Goal: Register for event/course

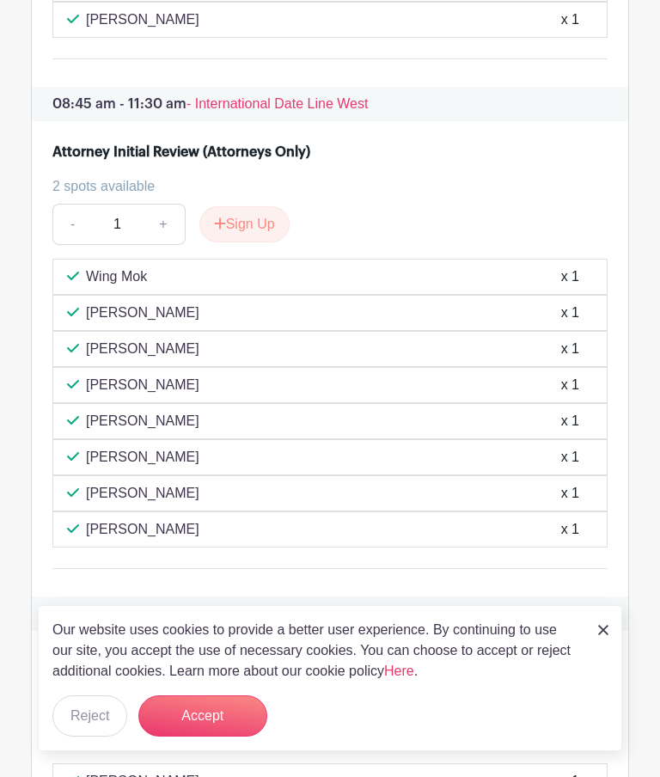
scroll to position [1703, 0]
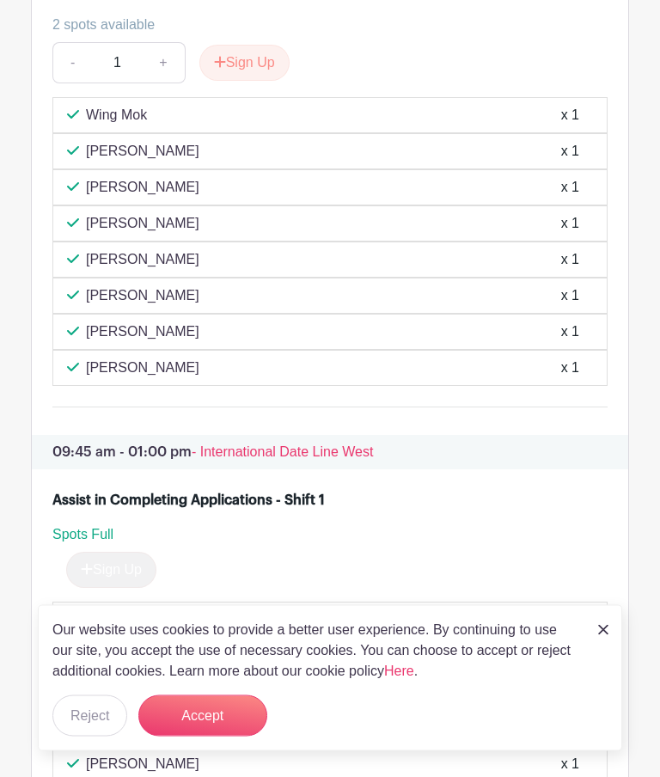
click at [248, 82] on button "Sign Up" at bounding box center [244, 64] width 90 height 36
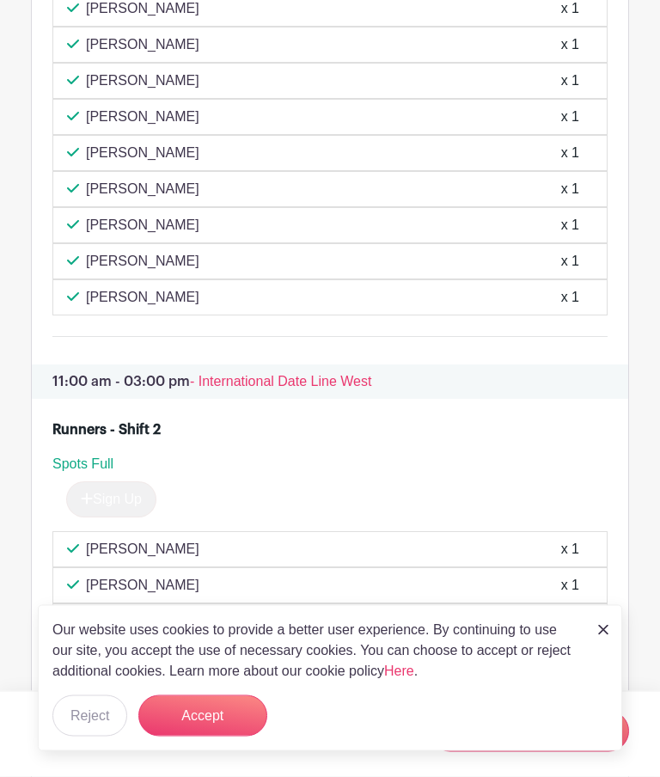
click at [239, 736] on button "Accept" at bounding box center [202, 715] width 129 height 41
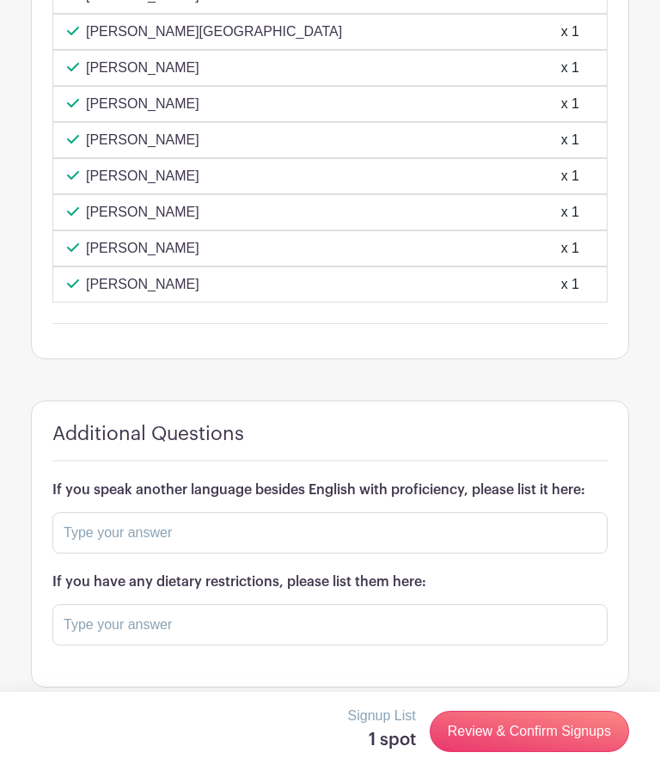
scroll to position [4129, 0]
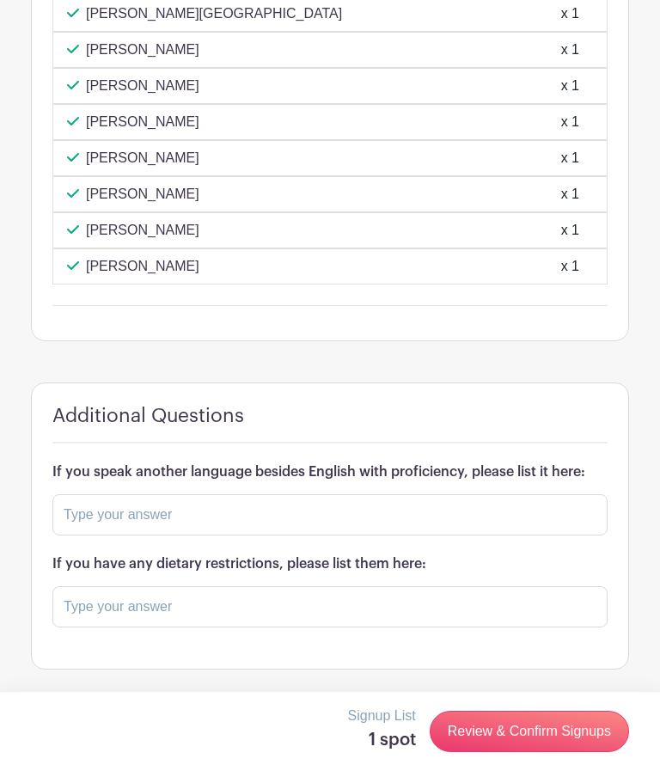
click at [530, 732] on link "Review & Confirm Signups" at bounding box center [529, 731] width 199 height 41
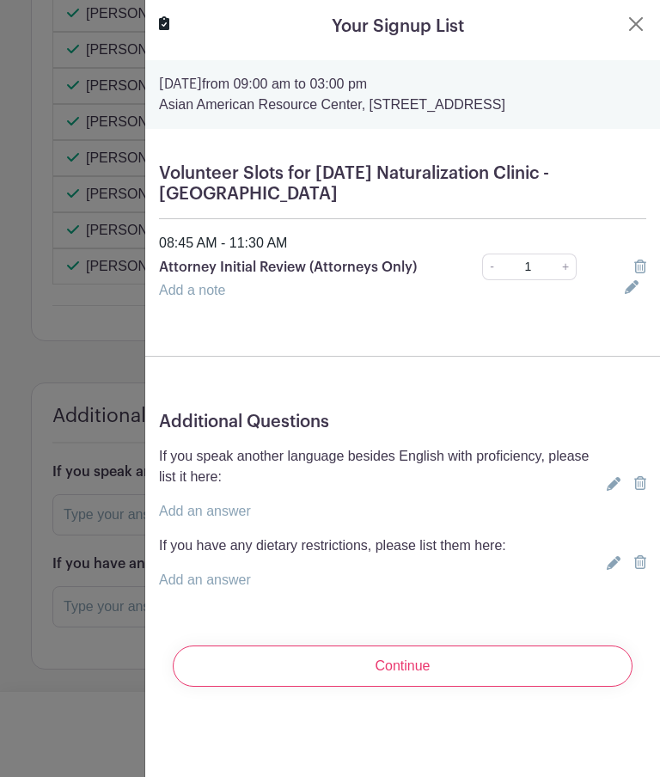
click at [434, 671] on input "Continue" at bounding box center [403, 665] width 460 height 41
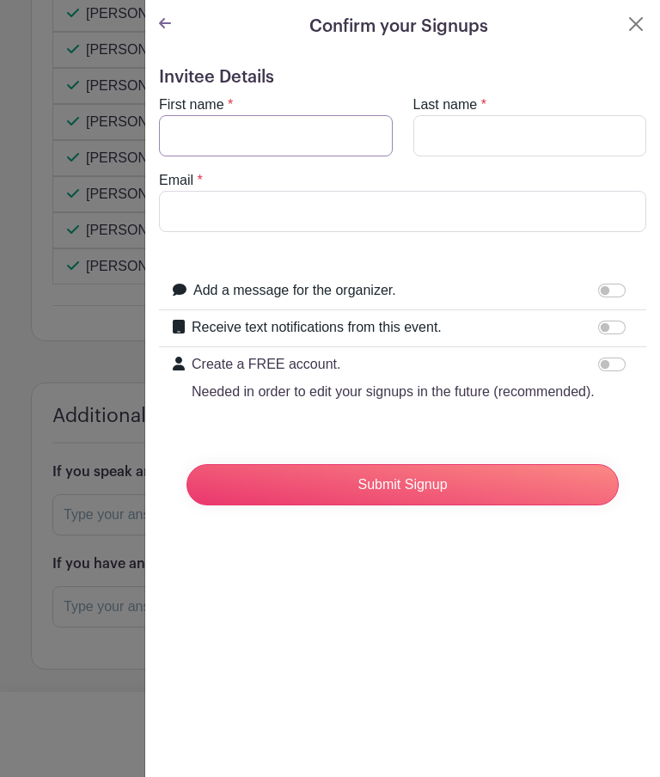
click at [185, 131] on input "First name" at bounding box center [276, 135] width 234 height 41
type input "[PERSON_NAME]"
click at [438, 138] on input "Last name" at bounding box center [530, 135] width 234 height 41
type input "[PERSON_NAME]"
click at [180, 217] on input "Email" at bounding box center [402, 211] width 487 height 41
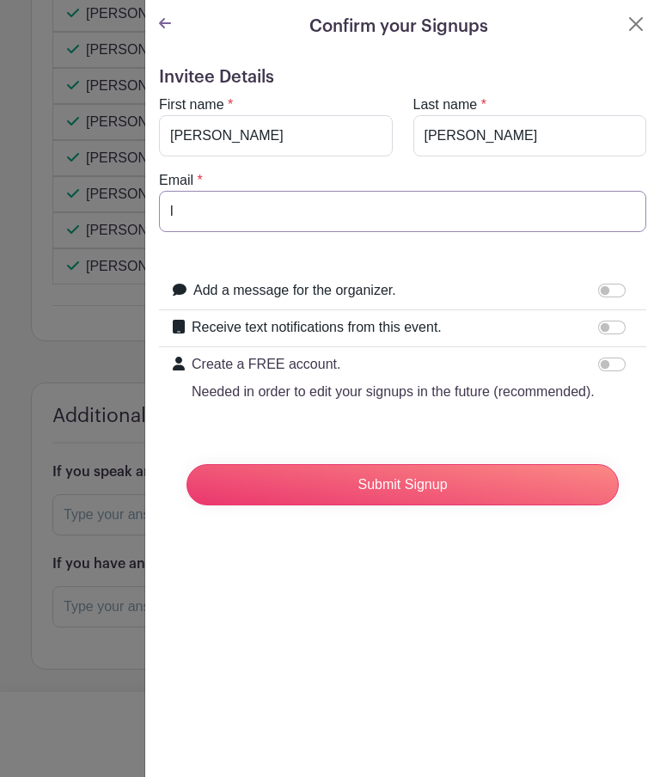
type input "[EMAIL_ADDRESS][DOMAIN_NAME]"
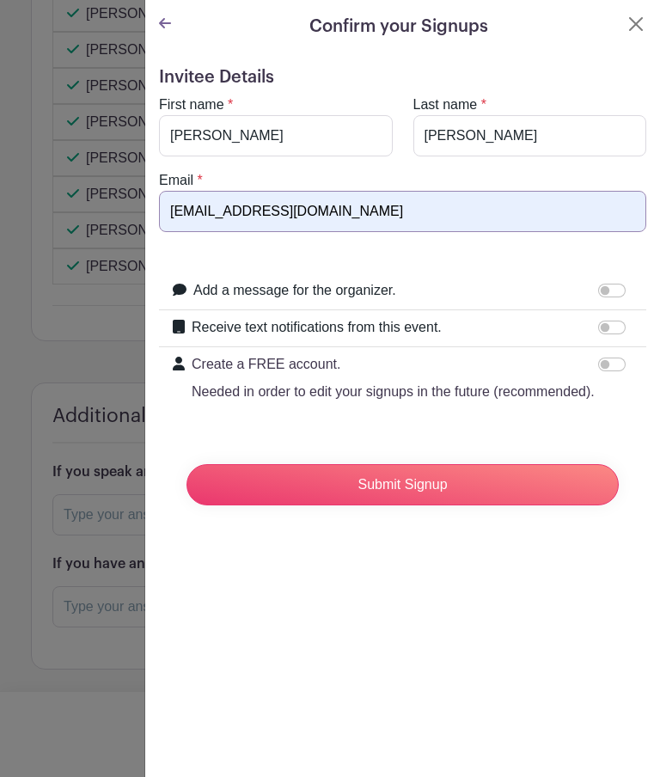
click at [405, 490] on input "Submit Signup" at bounding box center [402, 484] width 432 height 41
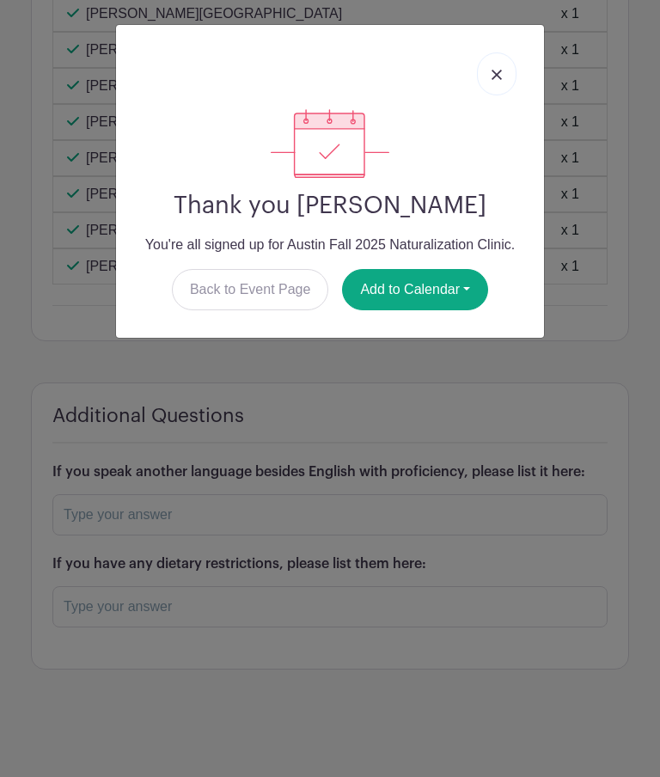
click at [505, 76] on link at bounding box center [497, 73] width 40 height 43
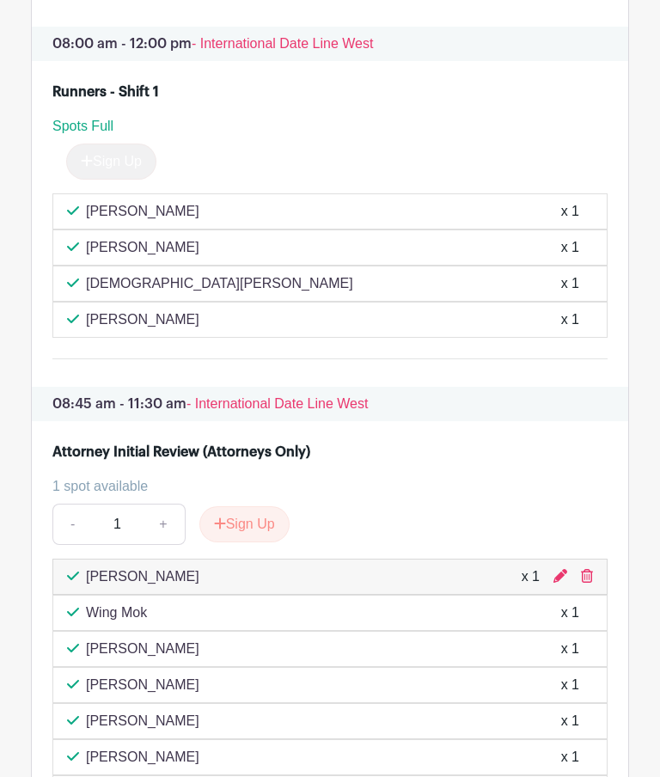
scroll to position [1417, 0]
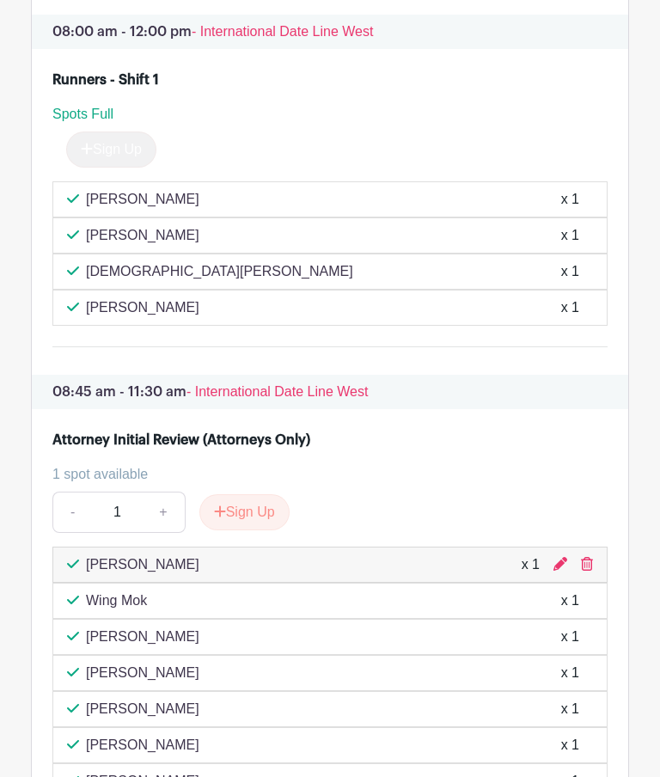
click at [499, 533] on div "- 1 + Sign Up" at bounding box center [329, 512] width 555 height 41
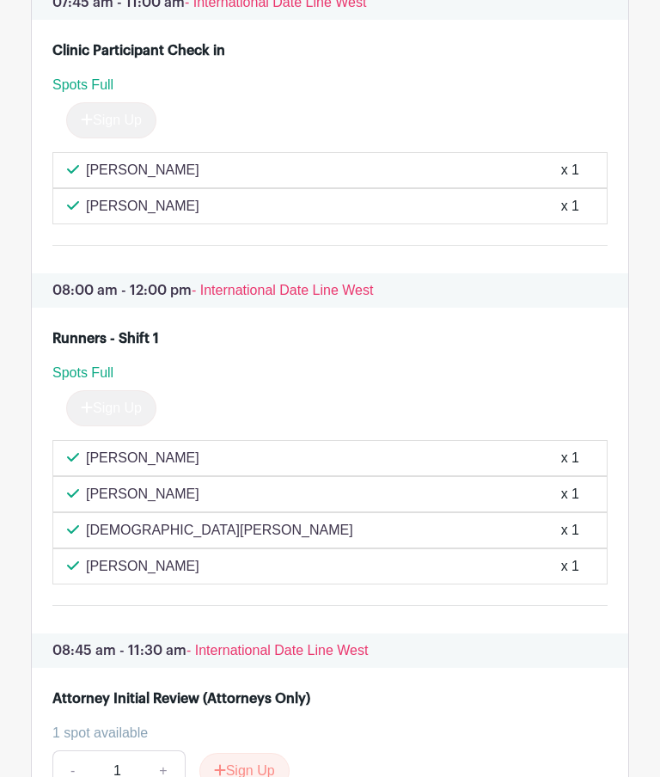
scroll to position [1168, 0]
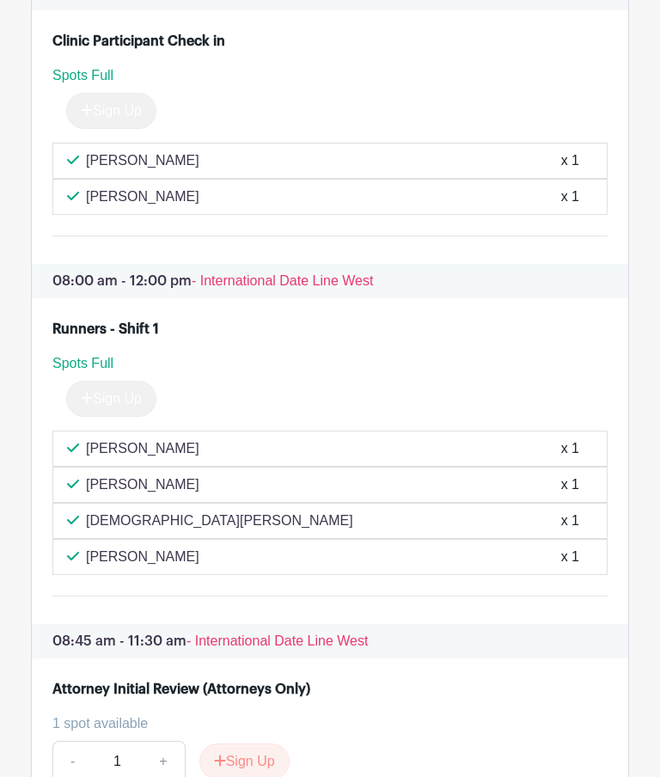
click at [323, 648] on span "- International Date Line West" at bounding box center [276, 640] width 181 height 15
click at [349, 648] on span "- International Date Line West" at bounding box center [276, 640] width 181 height 15
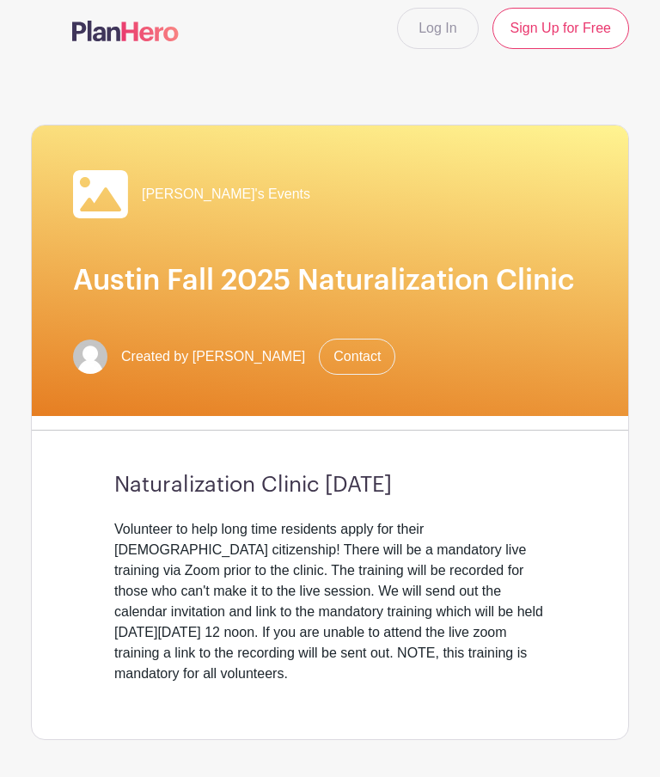
scroll to position [0, 0]
